Goal: Information Seeking & Learning: Learn about a topic

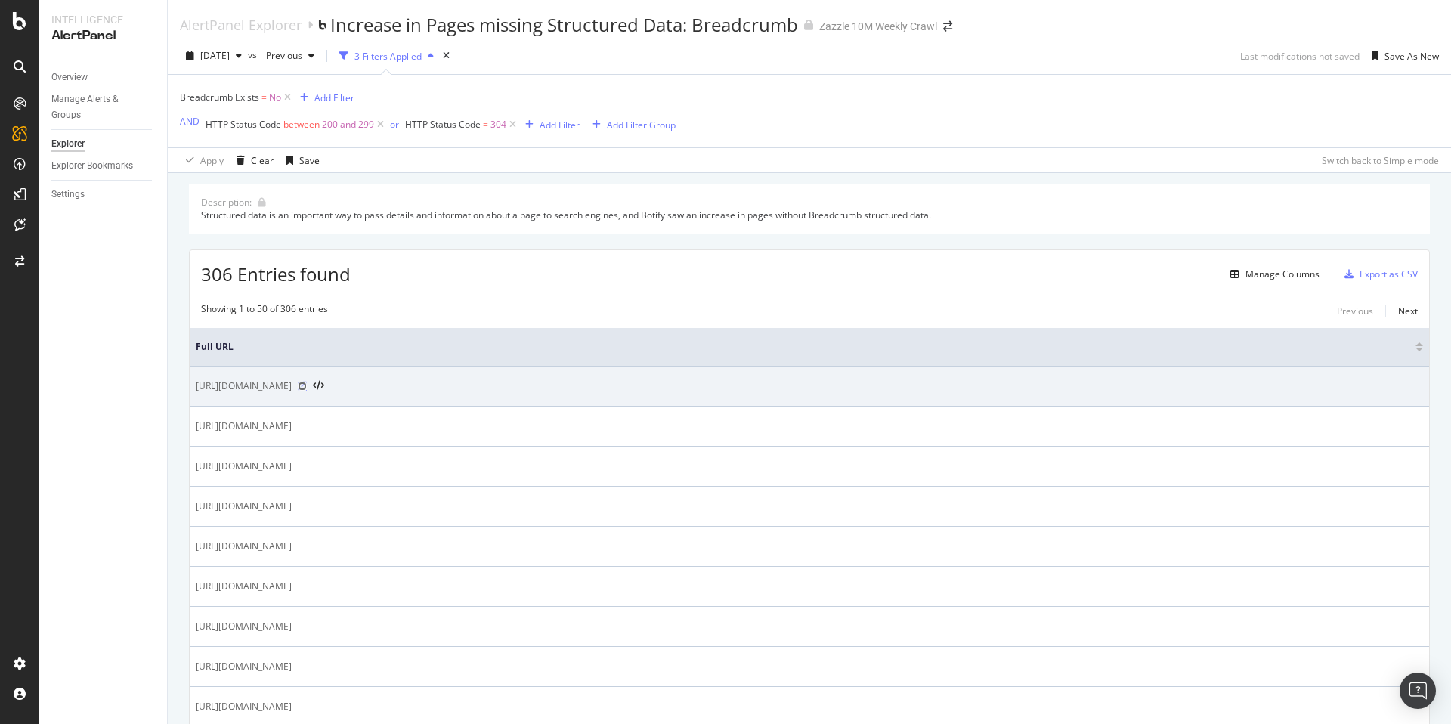
click at [307, 384] on icon at bounding box center [302, 386] width 9 height 9
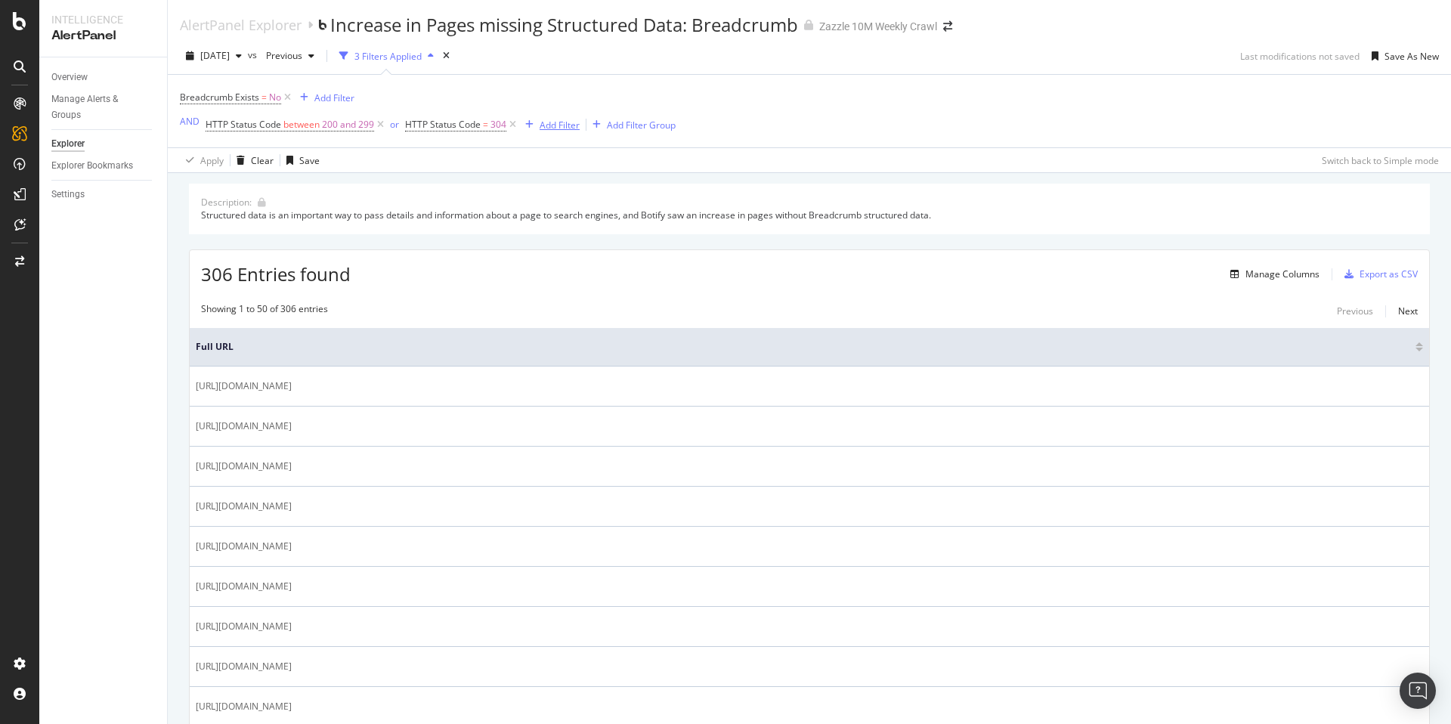
click at [548, 120] on div "Add Filter" at bounding box center [559, 125] width 40 height 13
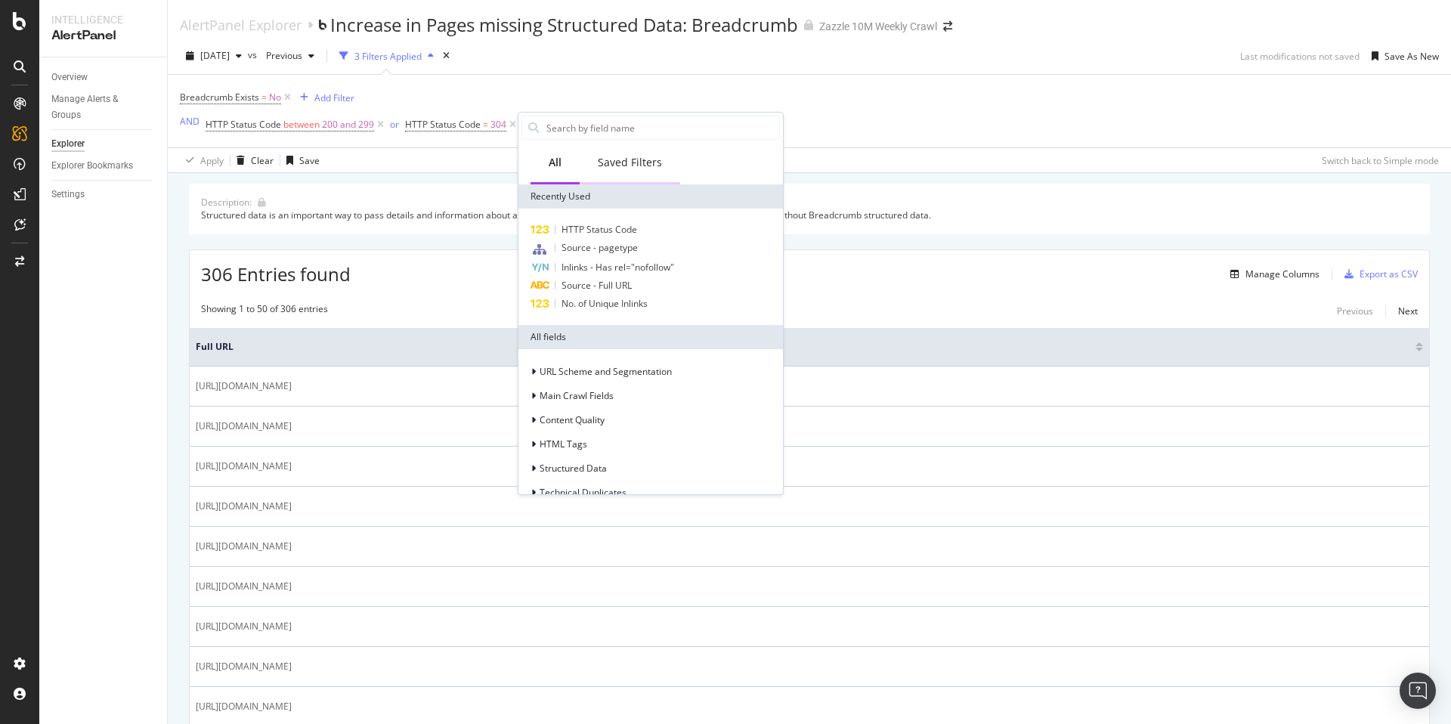
click at [637, 157] on div "Saved Filters" at bounding box center [630, 162] width 64 height 15
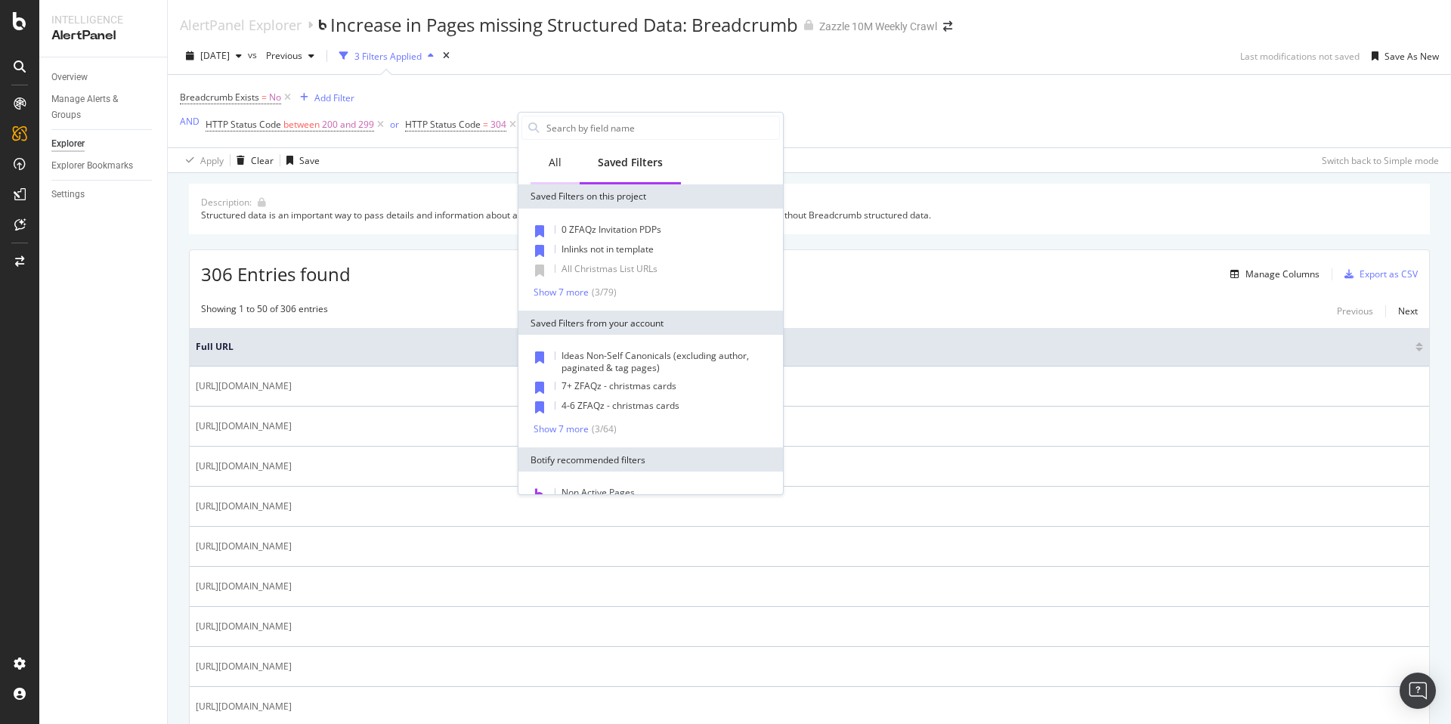
click at [564, 171] on div "All" at bounding box center [554, 164] width 49 height 42
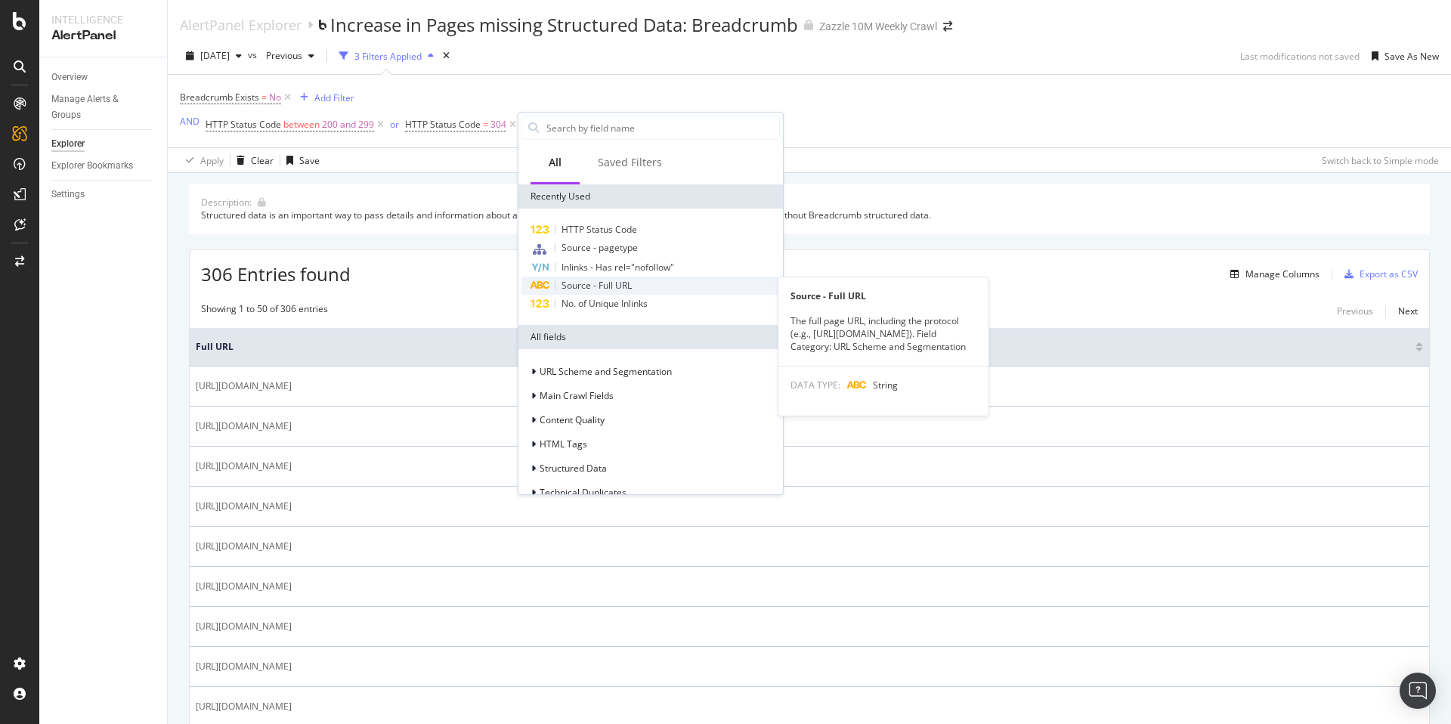
click at [630, 282] on span "Source - Full URL" at bounding box center [596, 285] width 70 height 13
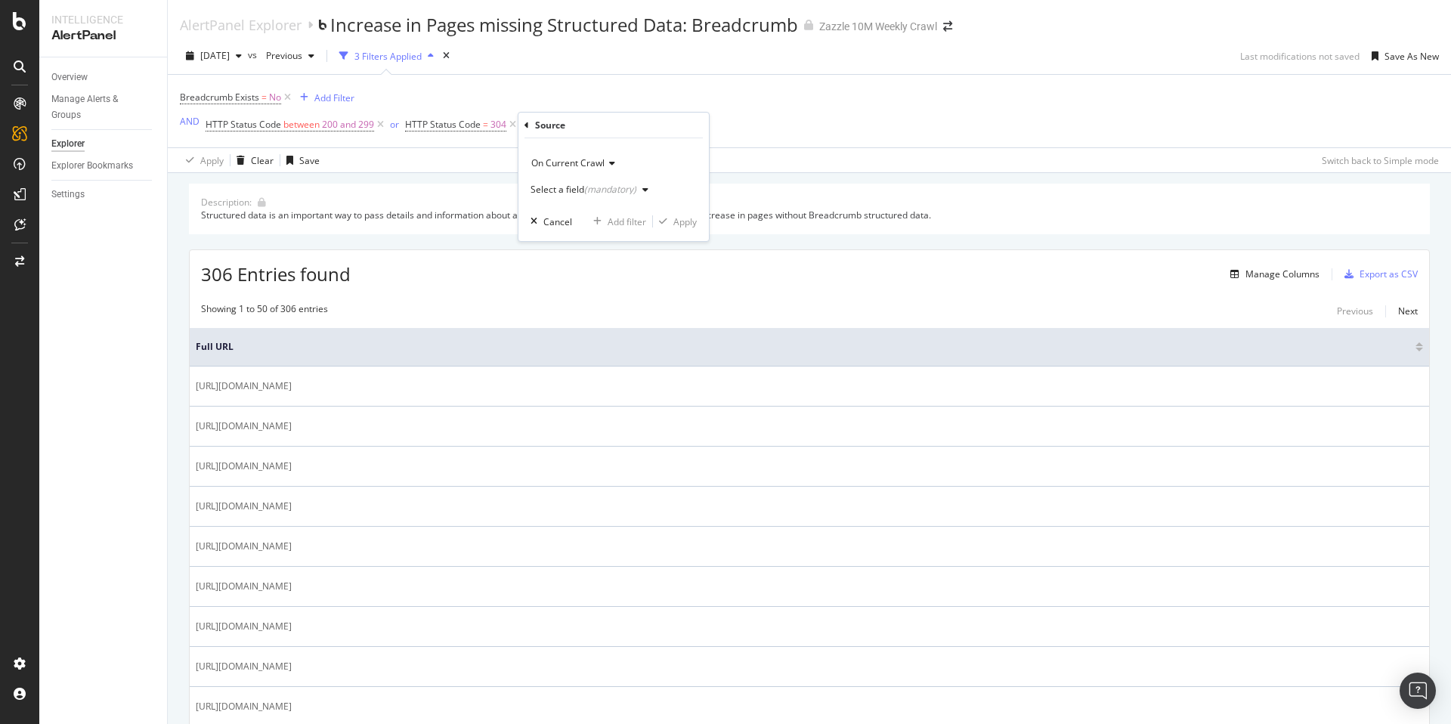
click at [527, 125] on icon at bounding box center [526, 125] width 5 height 9
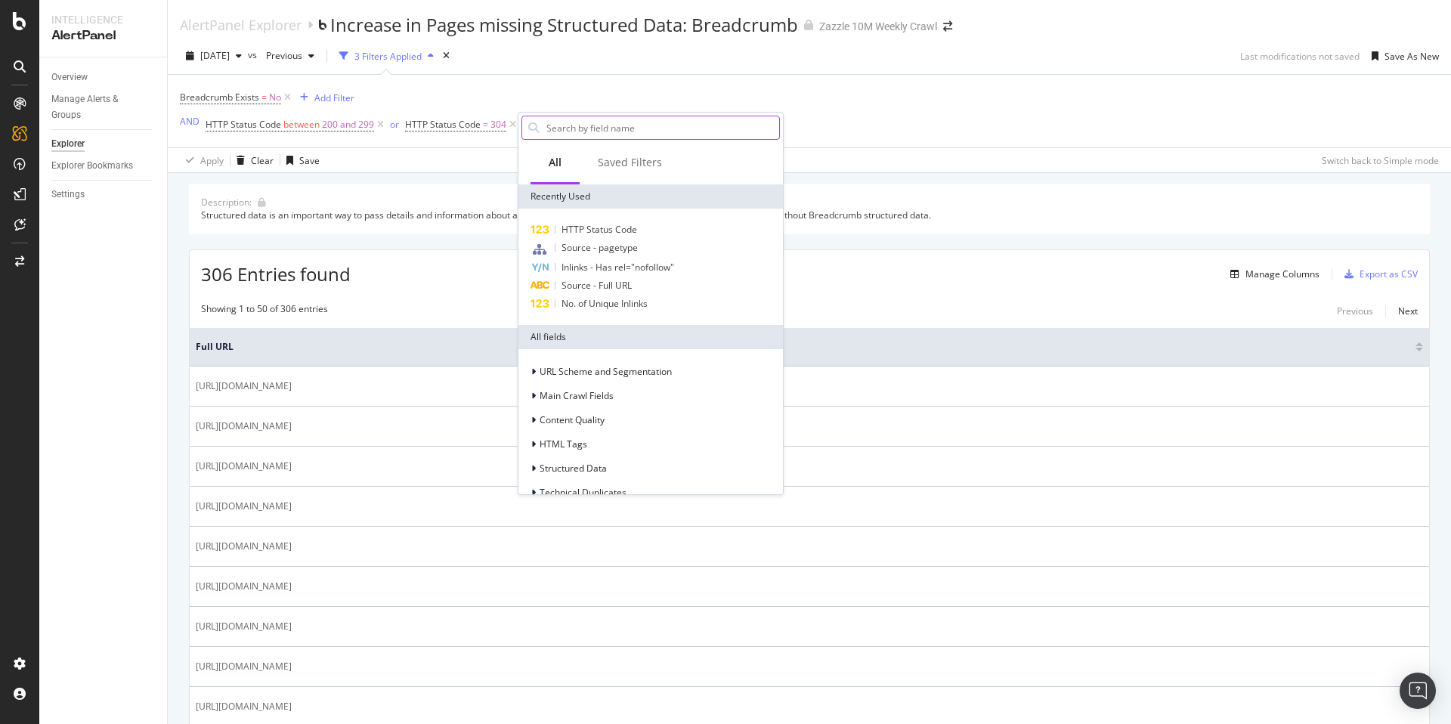
click at [635, 137] on input "text" at bounding box center [662, 127] width 234 height 23
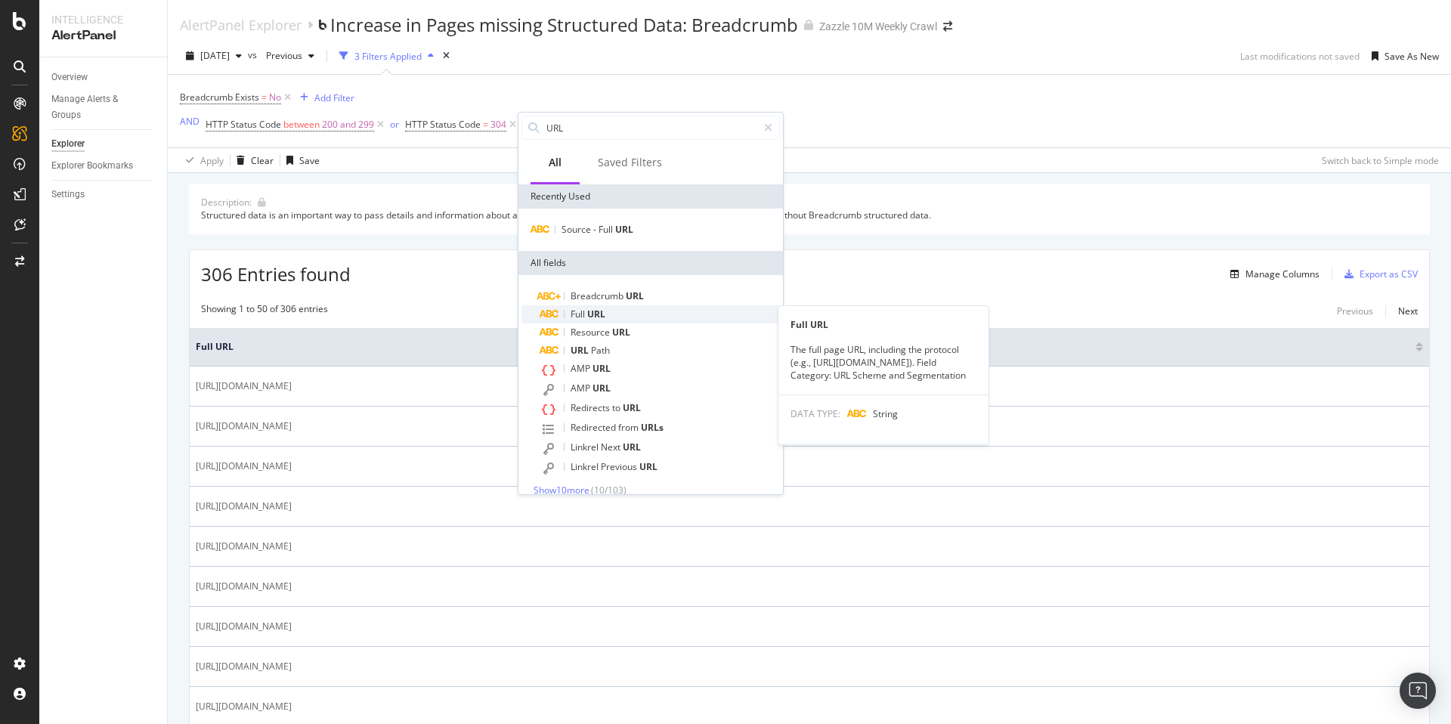
type input "URL"
click at [654, 320] on div "Full URL" at bounding box center [659, 314] width 240 height 18
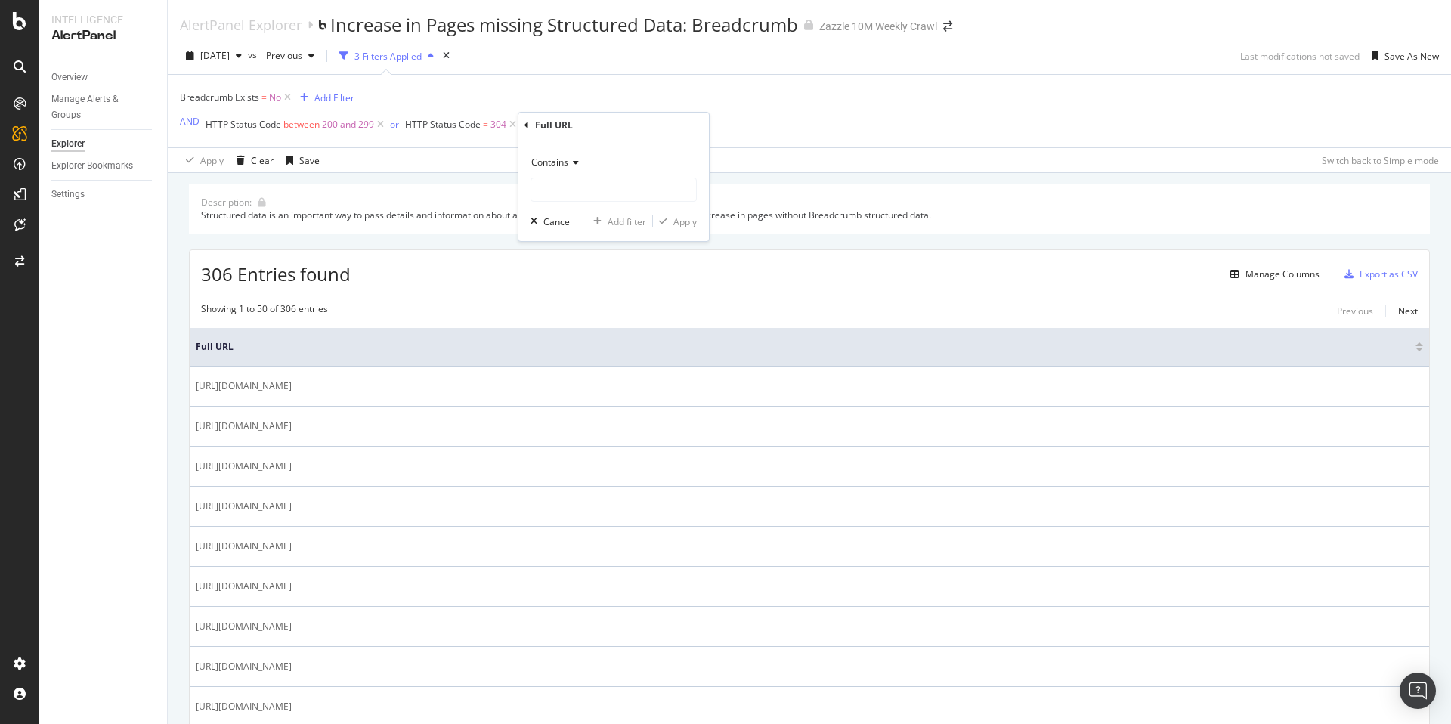
click at [576, 170] on div "Contains" at bounding box center [613, 162] width 166 height 24
click at [622, 323] on div "Doesn't contain" at bounding box center [615, 331] width 162 height 20
click at [611, 192] on input "text" at bounding box center [613, 190] width 165 height 24
type input "/store/"
click at [688, 227] on div "Apply" at bounding box center [684, 221] width 23 height 13
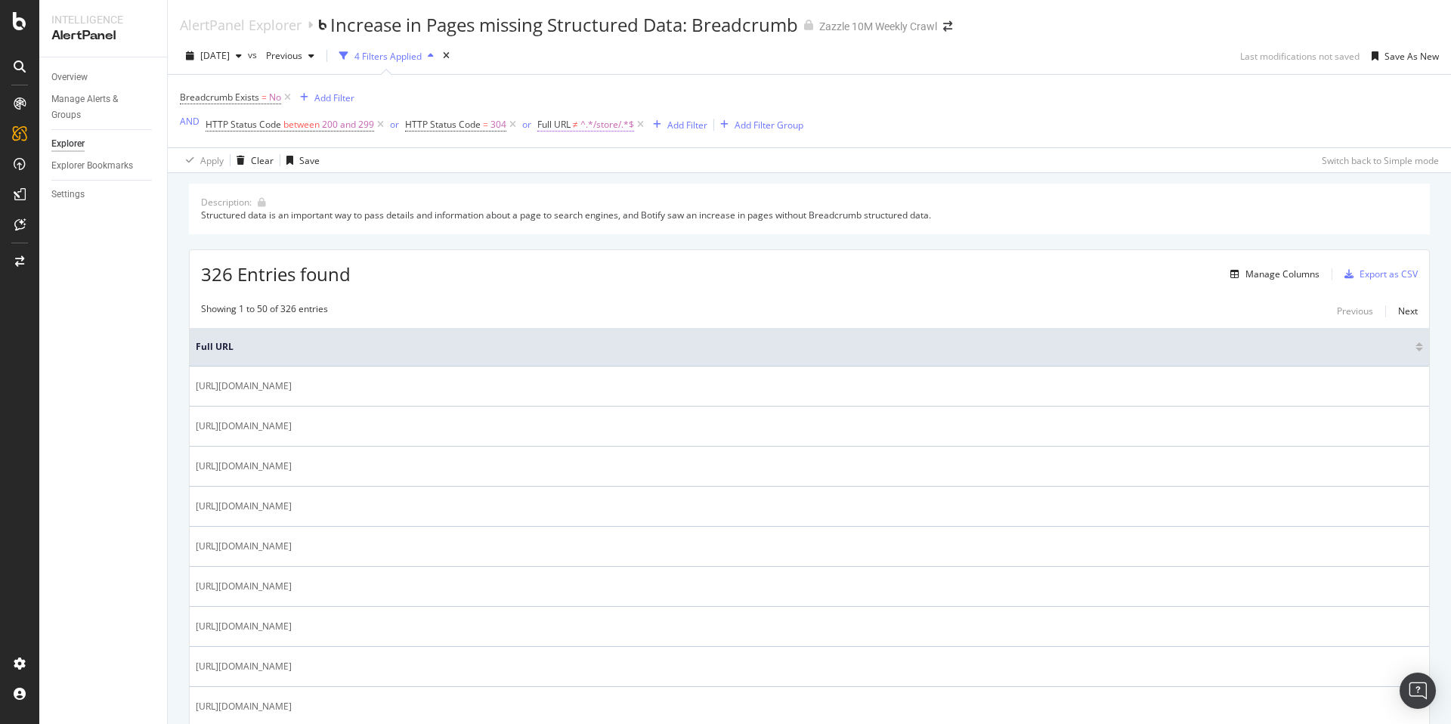
click at [584, 128] on span "^.*/store/.*$" at bounding box center [607, 124] width 54 height 21
click at [692, 221] on div "Apply" at bounding box center [702, 219] width 23 height 13
click at [609, 128] on span "^.*/store/.*$" at bounding box center [607, 124] width 54 height 21
click at [618, 183] on input "/store/" at bounding box center [620, 187] width 143 height 24
type input "store"
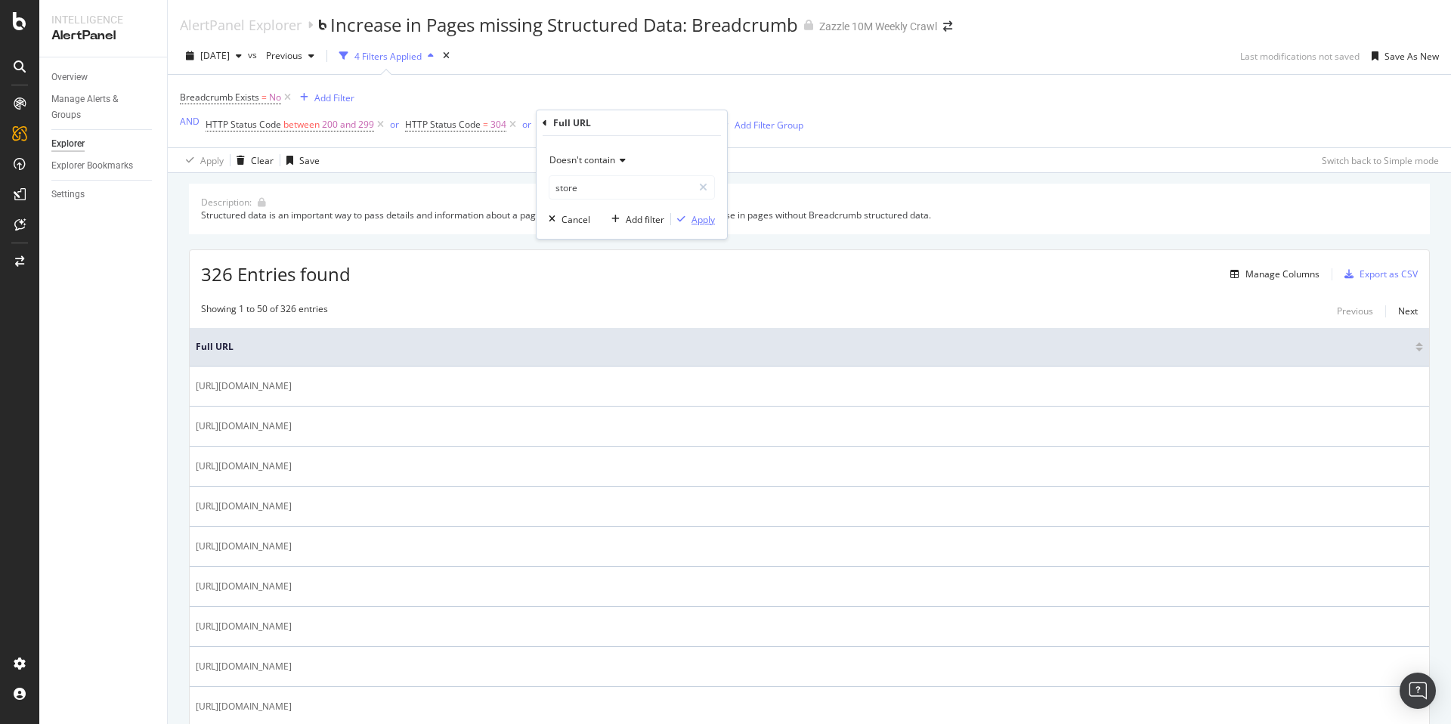
click at [702, 219] on div "Apply" at bounding box center [702, 219] width 23 height 13
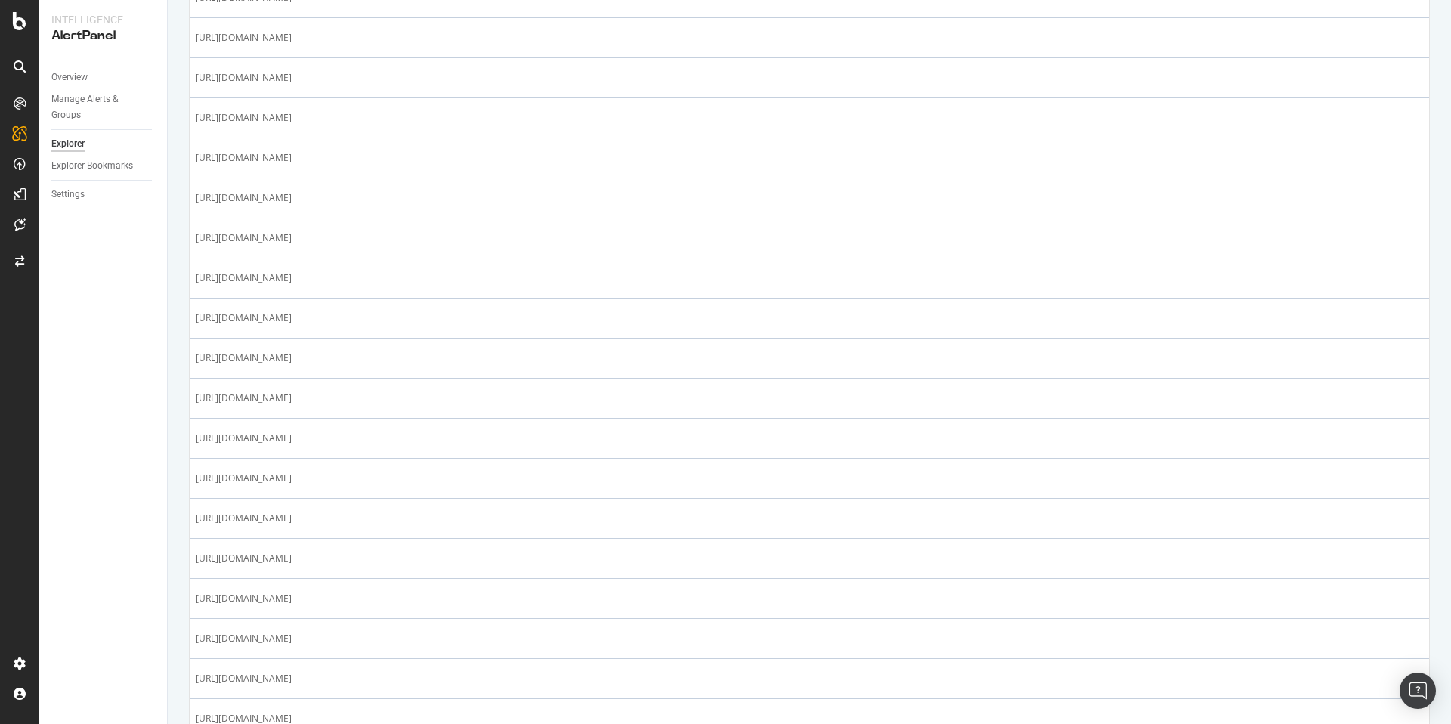
scroll to position [786, 0]
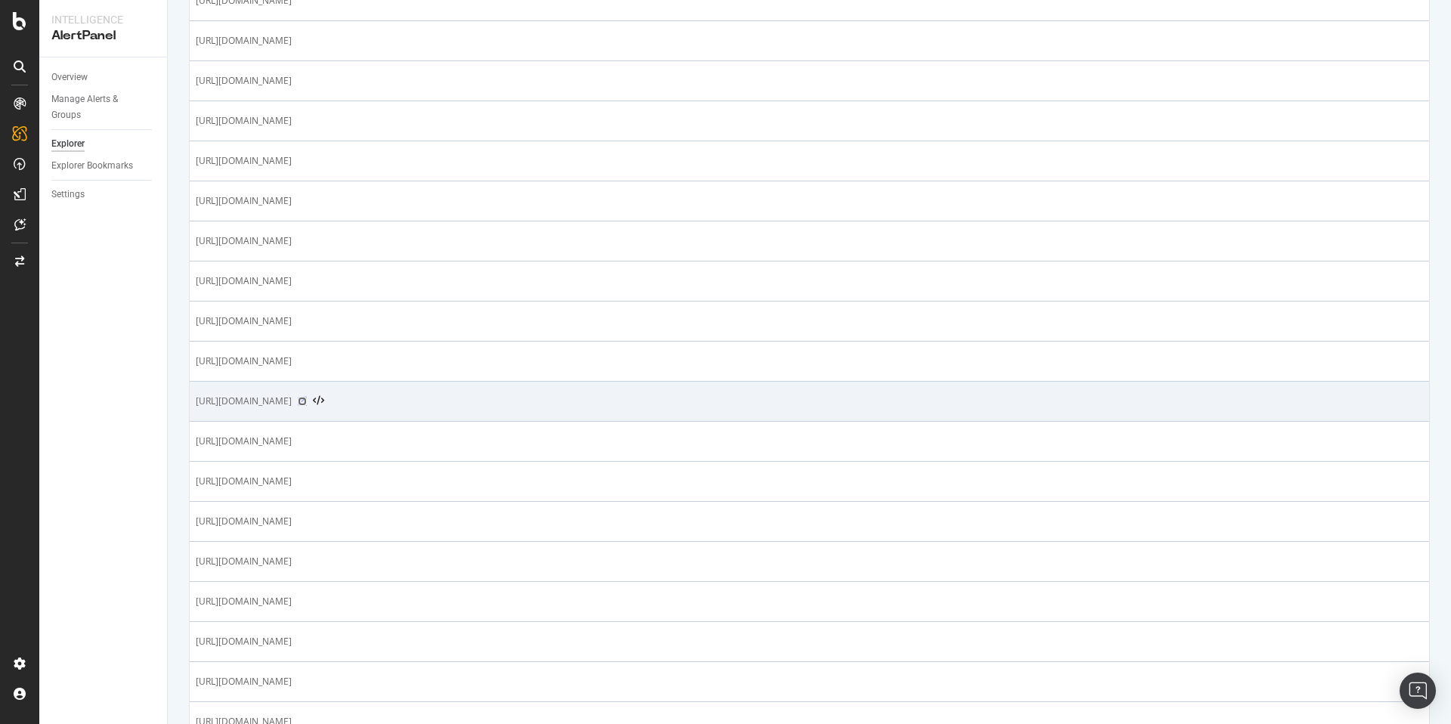
click at [307, 399] on icon at bounding box center [302, 401] width 9 height 9
